Goal: Check status: Verify the current state of an ongoing process or item

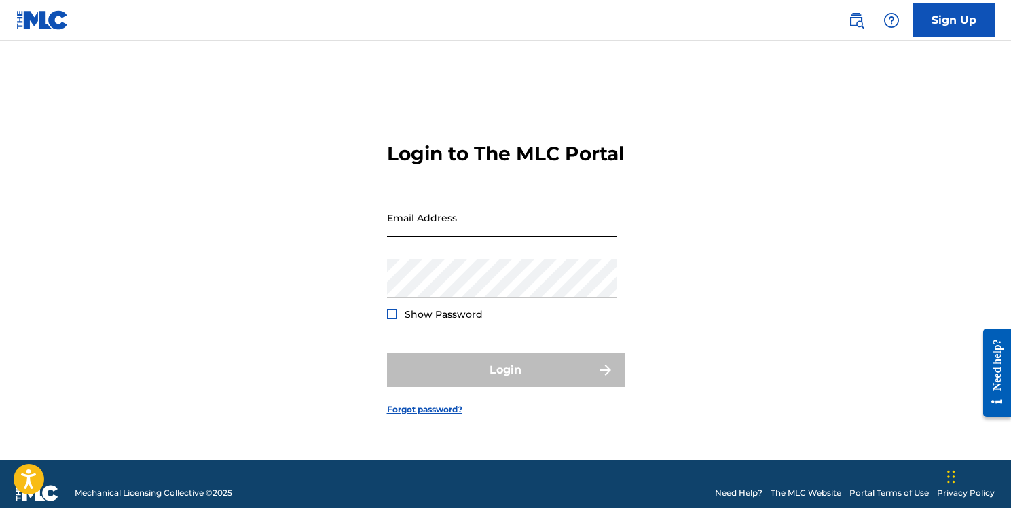
click at [486, 228] on input "Email Address" at bounding box center [502, 217] width 230 height 39
type input "[PERSON_NAME][EMAIL_ADDRESS][DOMAIN_NAME]"
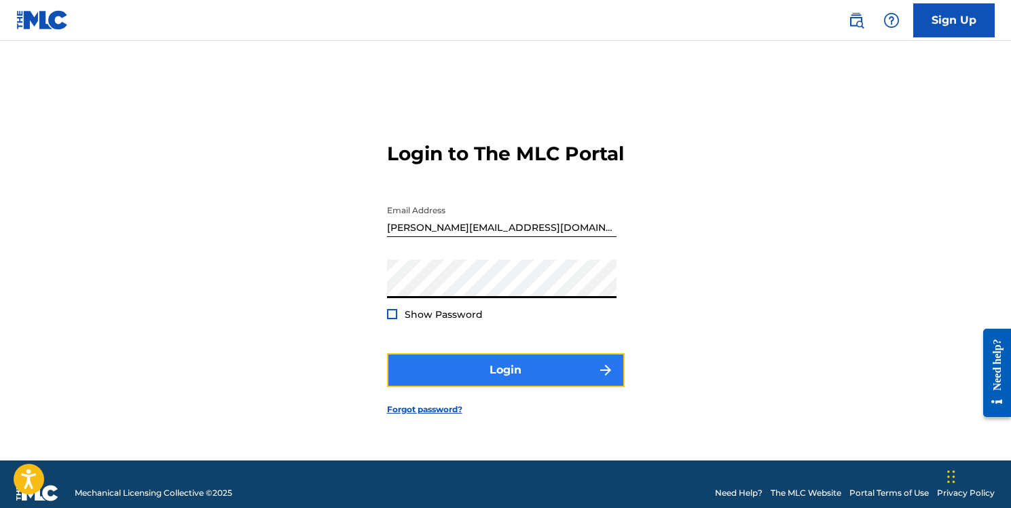
click at [511, 382] on button "Login" at bounding box center [506, 370] width 238 height 34
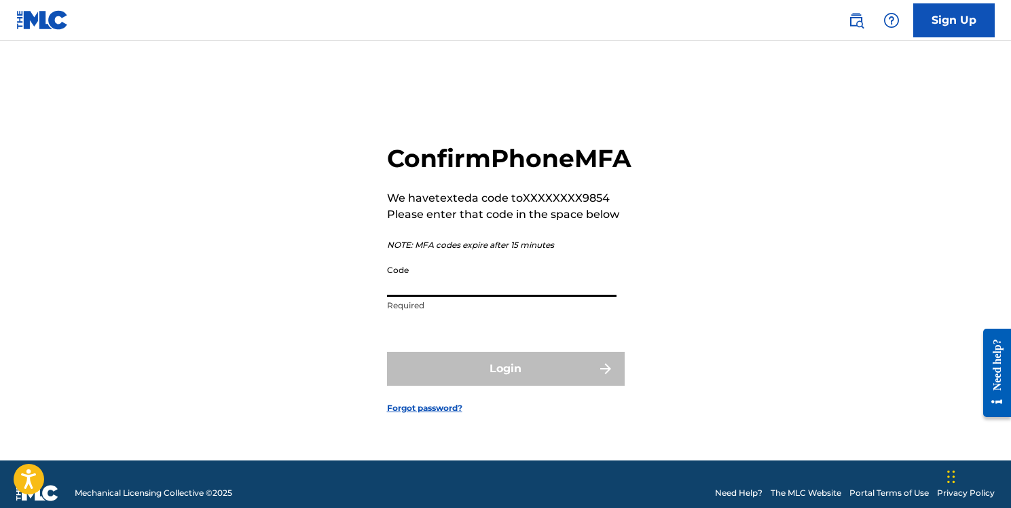
click at [495, 297] on input "Code" at bounding box center [502, 277] width 230 height 39
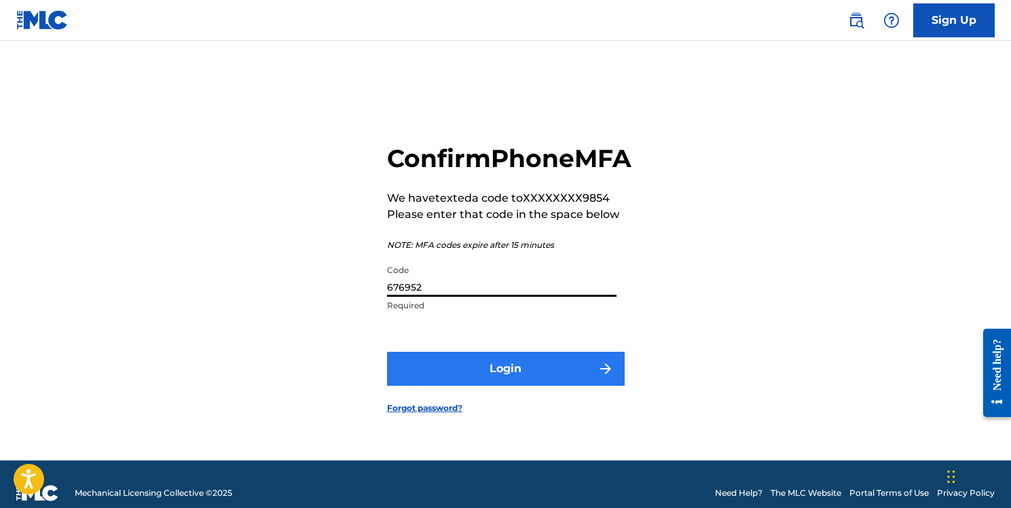
type input "676952"
click at [444, 372] on button "Login" at bounding box center [506, 369] width 238 height 34
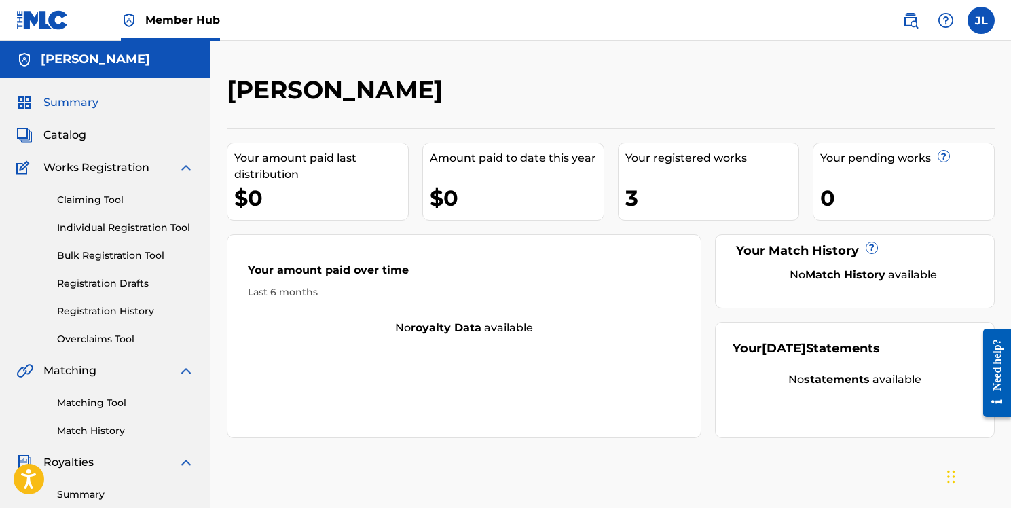
click at [98, 171] on span "Works Registration" at bounding box center [96, 168] width 106 height 16
click at [138, 170] on span "Works Registration" at bounding box center [96, 168] width 106 height 16
click at [126, 313] on link "Registration History" at bounding box center [125, 311] width 137 height 14
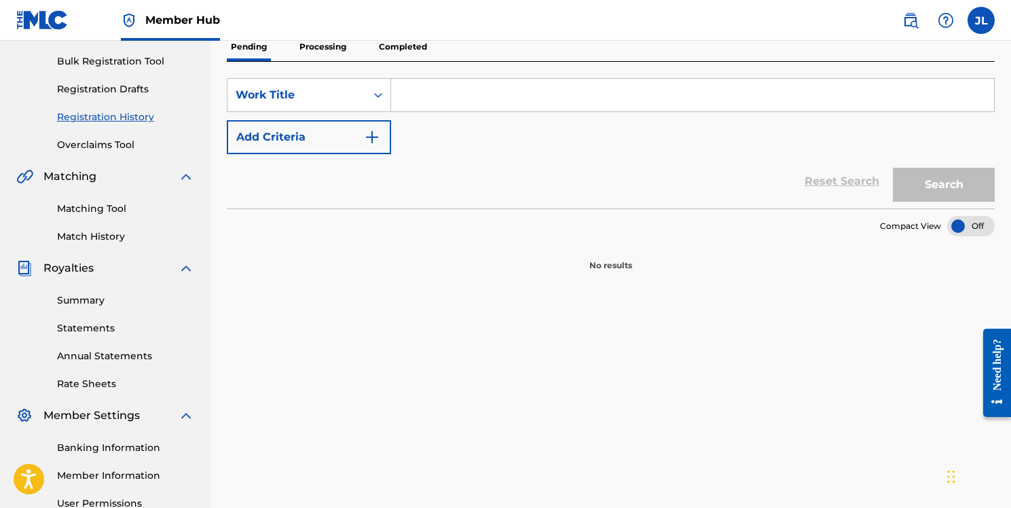
scroll to position [16, 0]
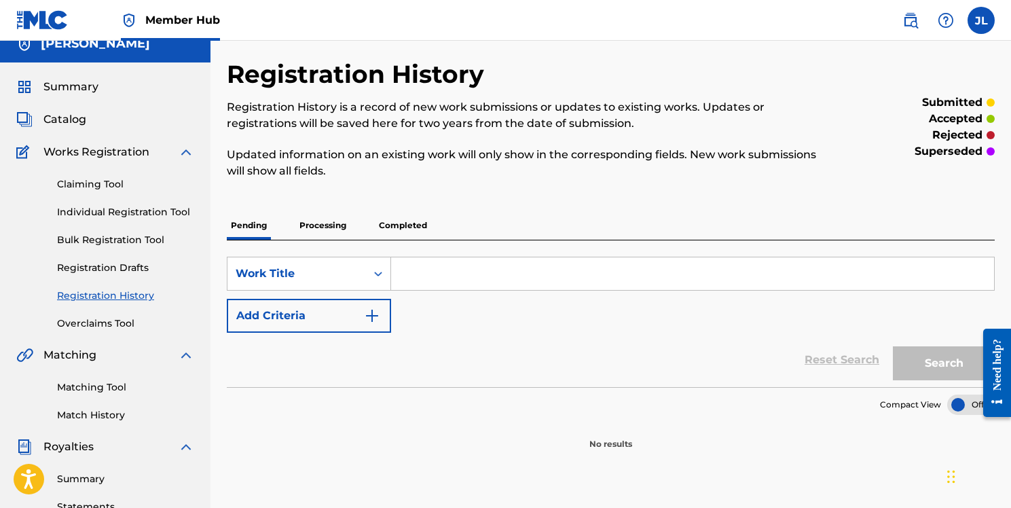
click at [447, 272] on input "Search Form" at bounding box center [692, 273] width 603 height 33
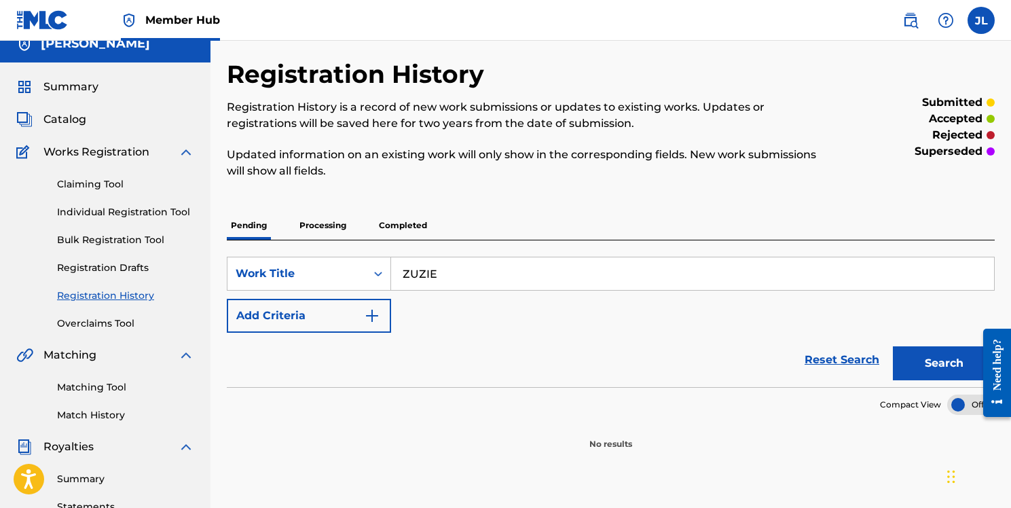
type input "ZUZIE"
click at [893, 346] on button "Search" at bounding box center [944, 363] width 102 height 34
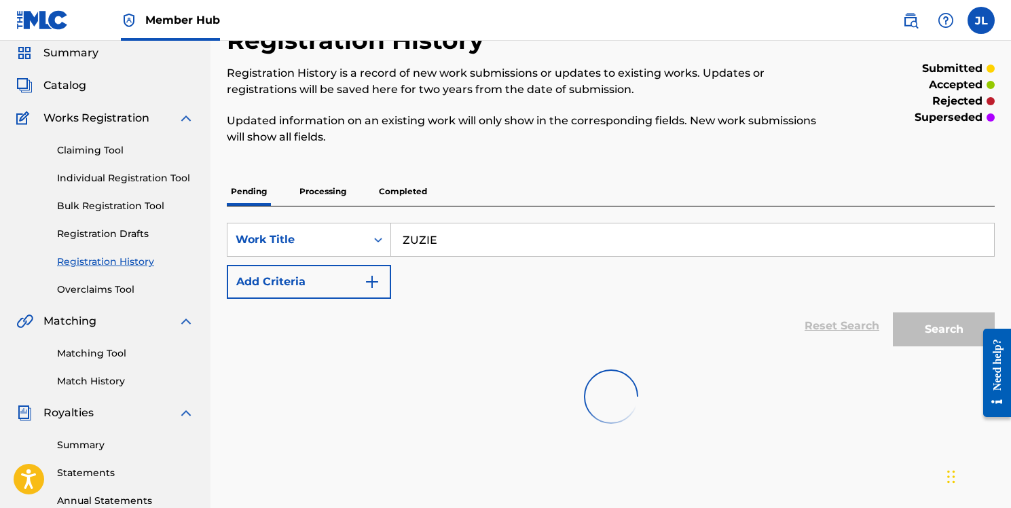
scroll to position [48, 0]
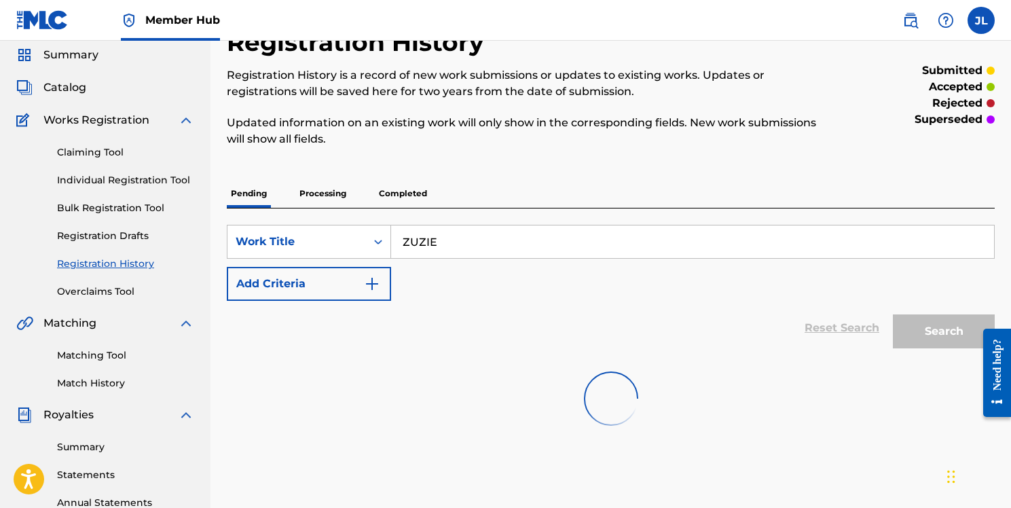
click at [408, 198] on p "Completed" at bounding box center [403, 193] width 56 height 29
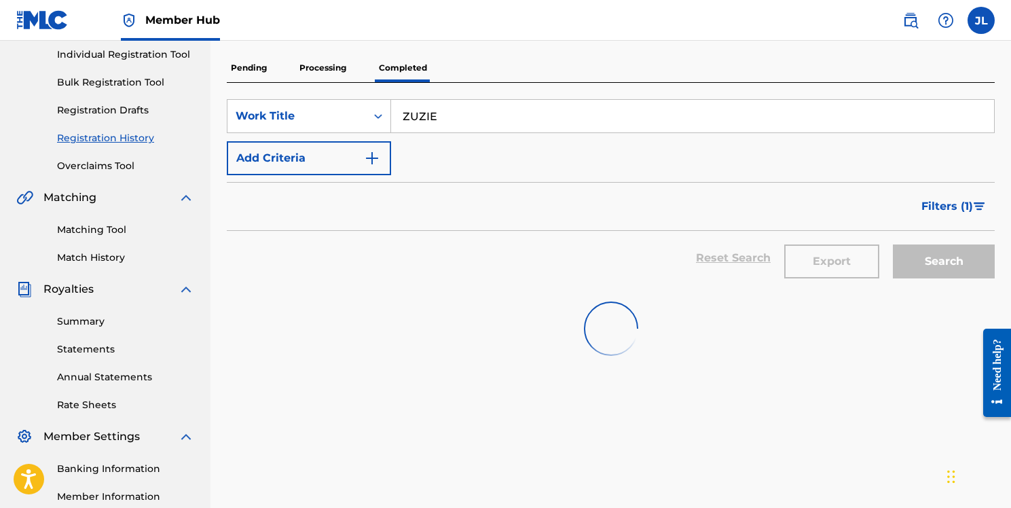
scroll to position [139, 0]
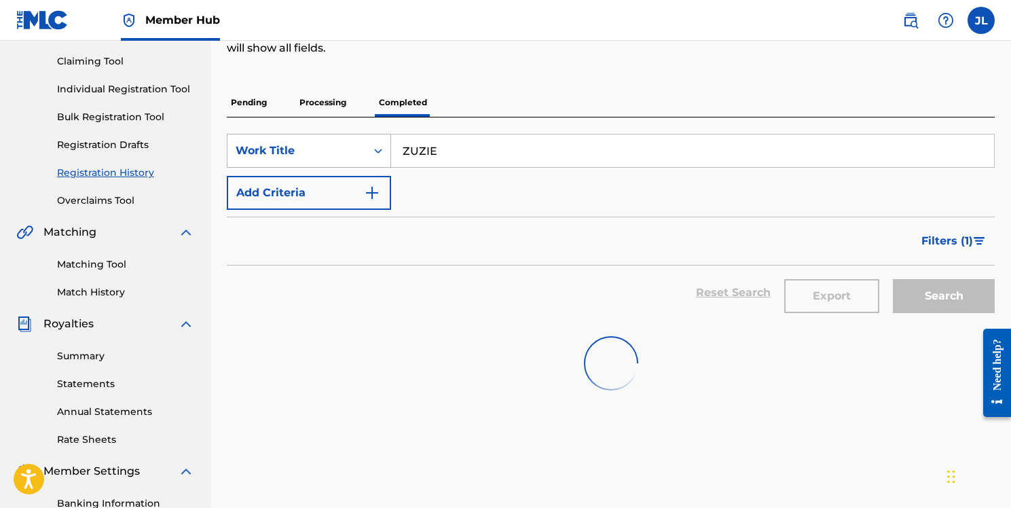
click at [330, 154] on div "Work Title" at bounding box center [297, 151] width 122 height 16
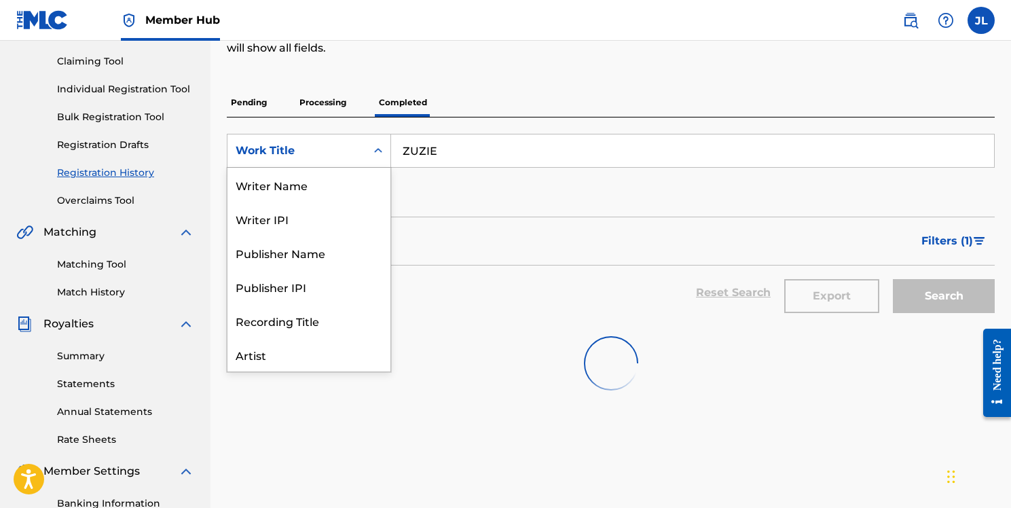
scroll to position [68, 0]
click at [295, 295] on div "Artist" at bounding box center [309, 287] width 163 height 34
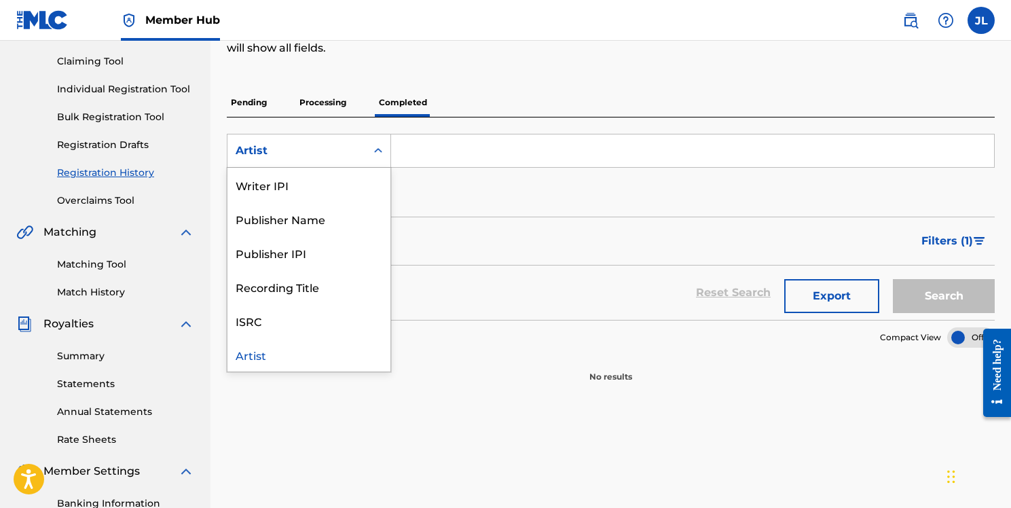
click at [323, 156] on div "Artist" at bounding box center [297, 151] width 122 height 16
click at [434, 153] on input "Search Form" at bounding box center [692, 150] width 603 height 33
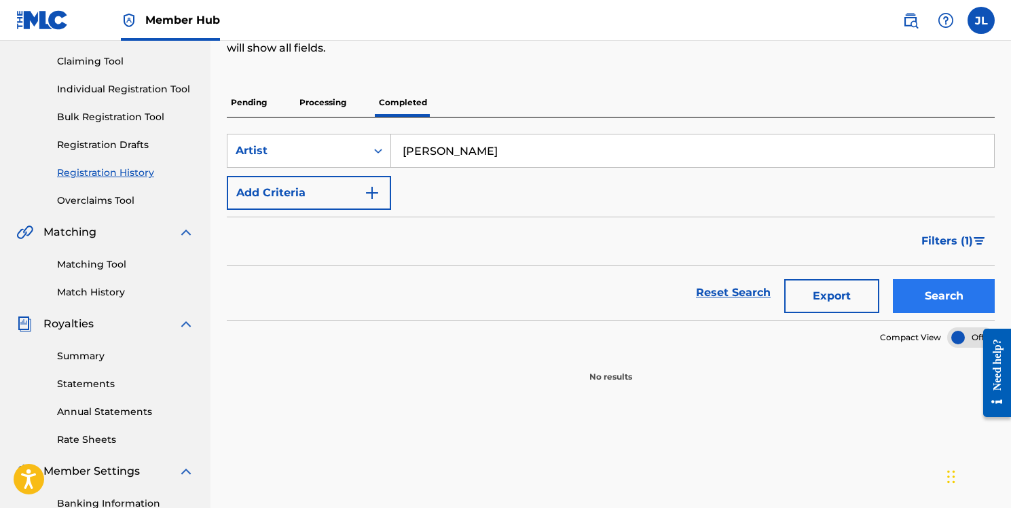
type input "[PERSON_NAME]"
click at [958, 284] on button "Search" at bounding box center [944, 296] width 102 height 34
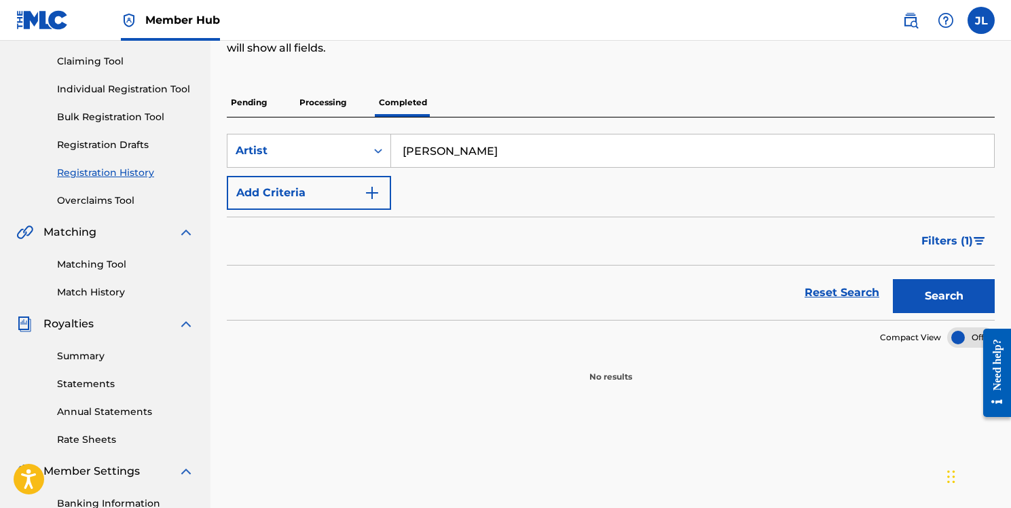
click at [564, 142] on input "[PERSON_NAME]" at bounding box center [692, 150] width 603 height 33
type input "ZUZIE"
click at [367, 143] on div "Search Form" at bounding box center [378, 151] width 24 height 24
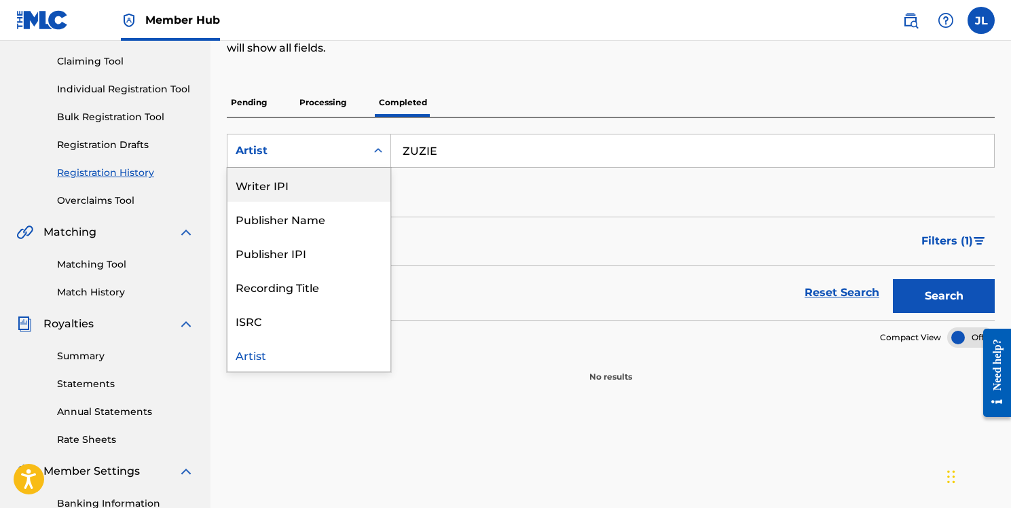
scroll to position [0, 0]
click at [334, 186] on div "Work Title" at bounding box center [309, 185] width 163 height 34
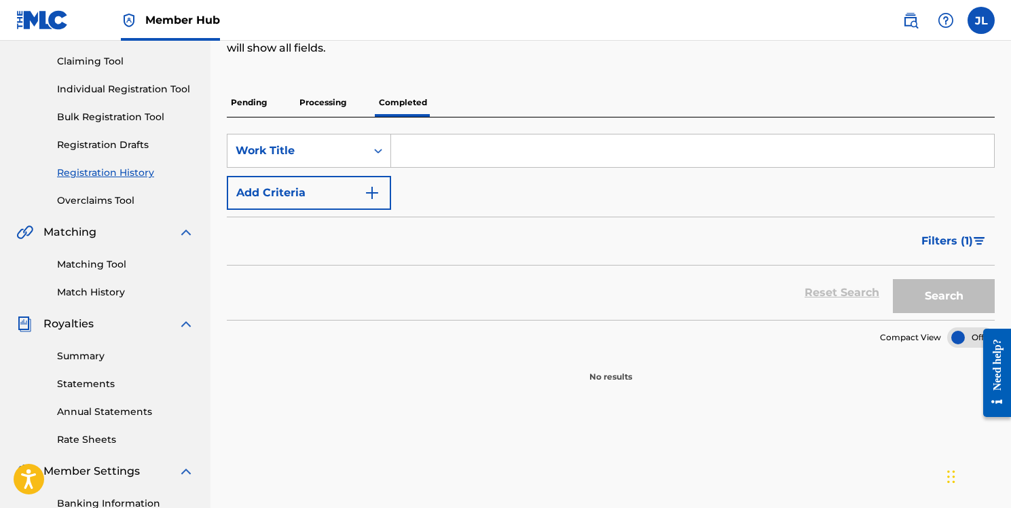
click at [630, 150] on input "Search Form" at bounding box center [692, 150] width 603 height 33
type input "Zuzie"
click at [893, 279] on button "Search" at bounding box center [944, 296] width 102 height 34
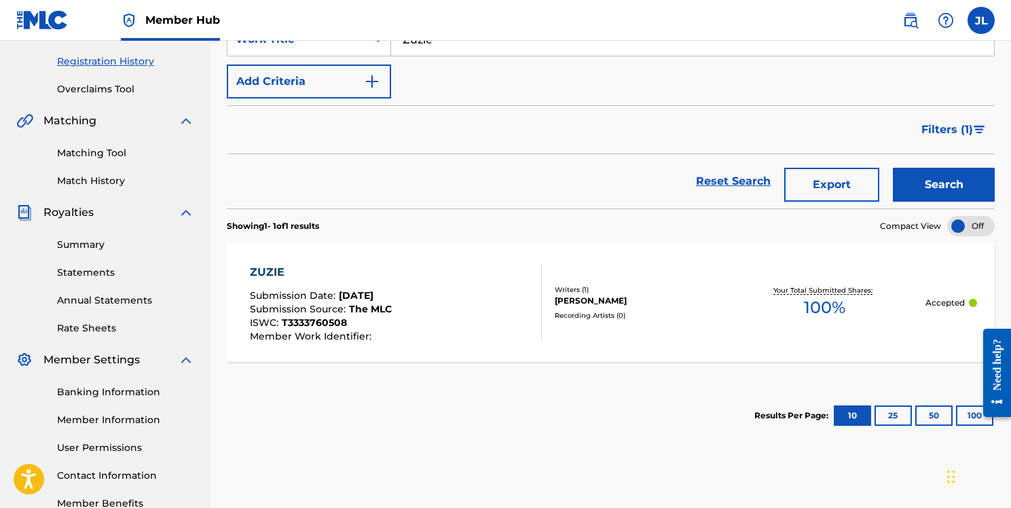
scroll to position [269, 0]
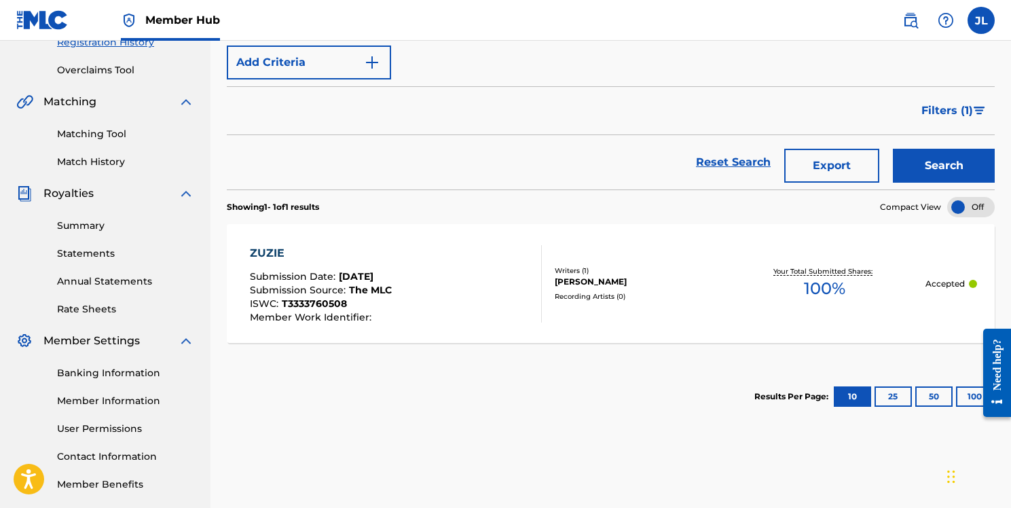
click at [372, 282] on div "Submission Date : [DATE]" at bounding box center [321, 279] width 142 height 14
